Goal: Find specific page/section: Find specific page/section

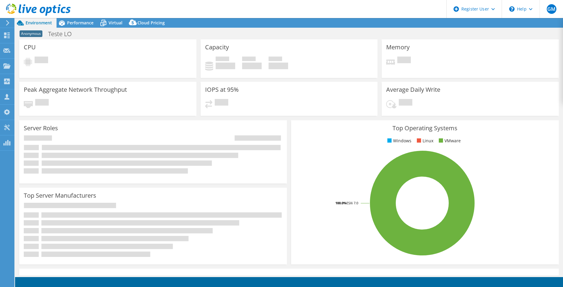
select select "SouthAmerica"
select select "BRL"
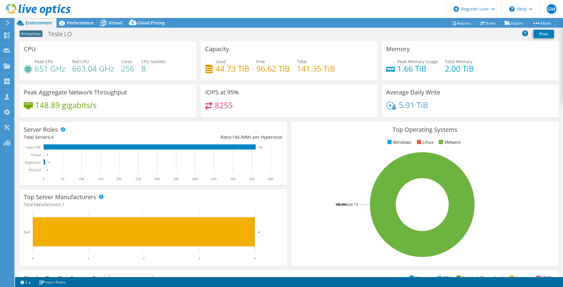
drag, startPoint x: 26, startPoint y: 12, endPoint x: 27, endPoint y: 16, distance: 4.0
click at [26, 12] on icon at bounding box center [38, 10] width 65 height 12
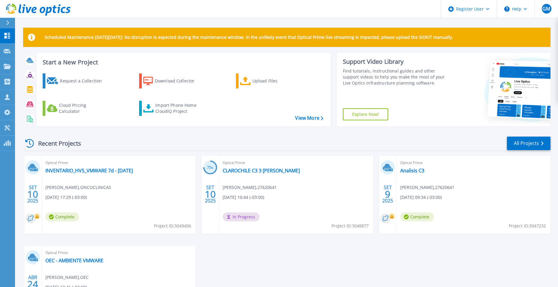
click at [8, 24] on icon at bounding box center [7, 22] width 3 height 5
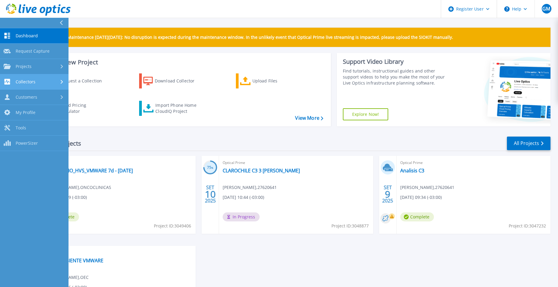
click at [52, 85] on link "Collectors Collectors" at bounding box center [34, 81] width 69 height 15
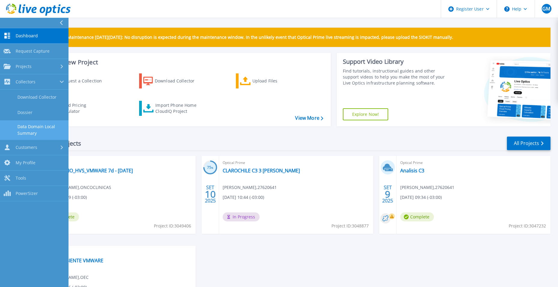
click at [44, 124] on link "Data Domain Local Summary" at bounding box center [34, 129] width 69 height 19
